Goal: Browse casually

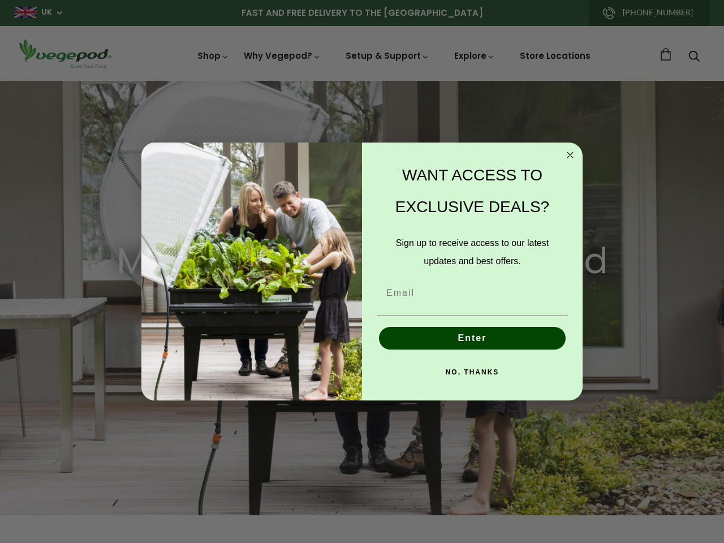
scroll to position [0, 2232]
click at [362, 272] on div "WANT ACCESS TO EXCLUSIVE DEALS? Sign up to receive access to our latest updates…" at bounding box center [466, 272] width 209 height 236
click at [570, 155] on icon "Close dialog" at bounding box center [570, 155] width 6 height 6
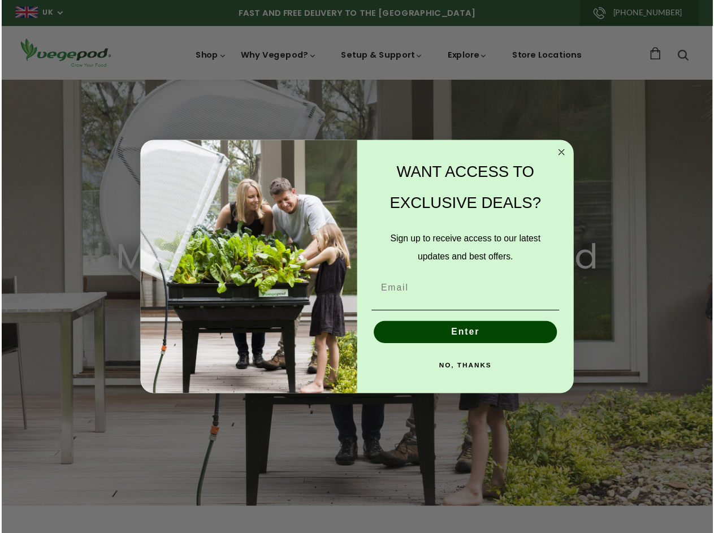
scroll to position [0, 2403]
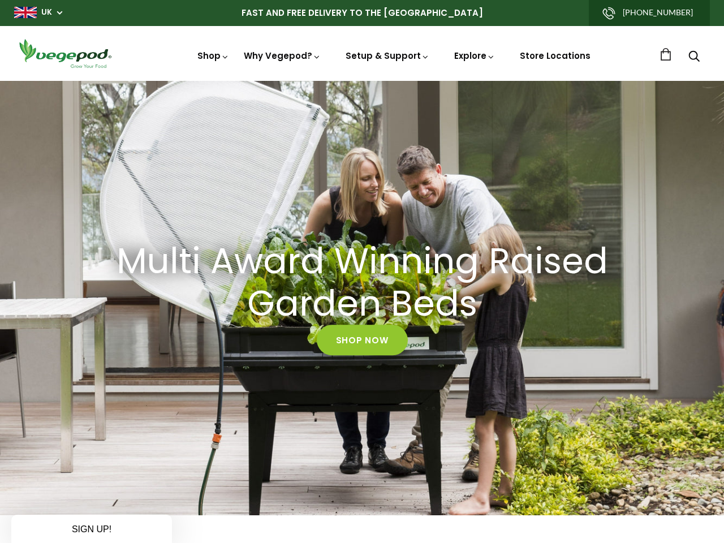
click at [472, 347] on div "Enter" at bounding box center [472, 364] width 198 height 34
click at [472, 372] on div "Multi Award Winning Raised Garden Beds Shop Now" at bounding box center [362, 298] width 724 height 434
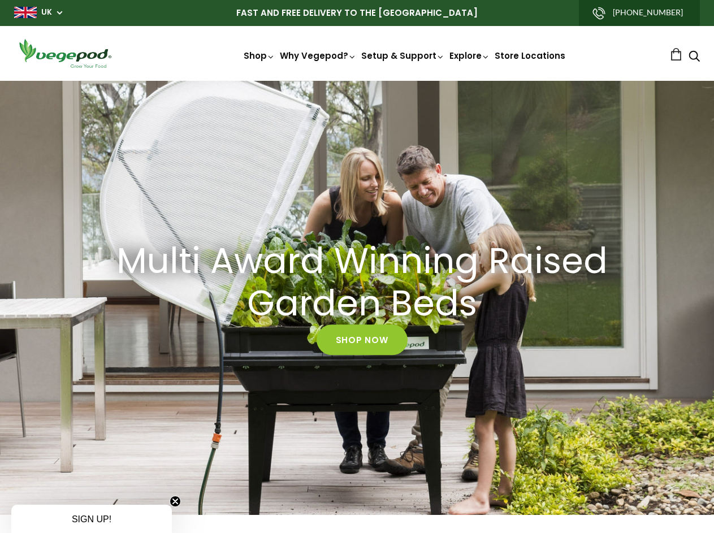
scroll to position [0, 2708]
